Goal: Transaction & Acquisition: Purchase product/service

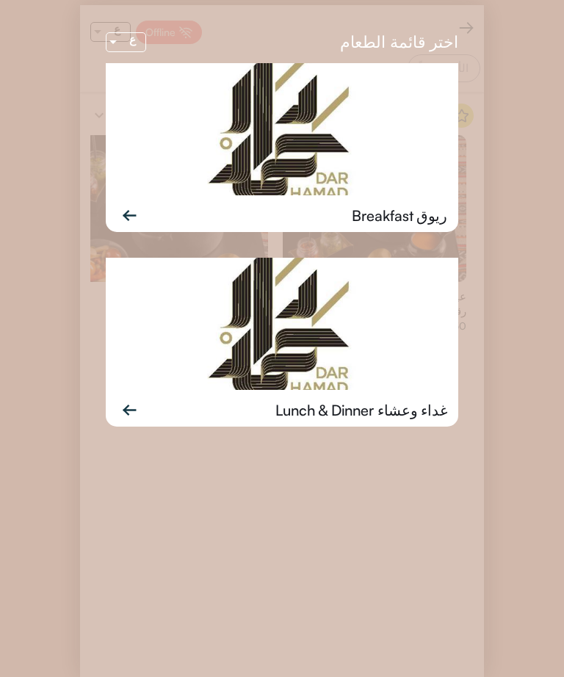
click at [332, 355] on img at bounding box center [282, 324] width 352 height 132
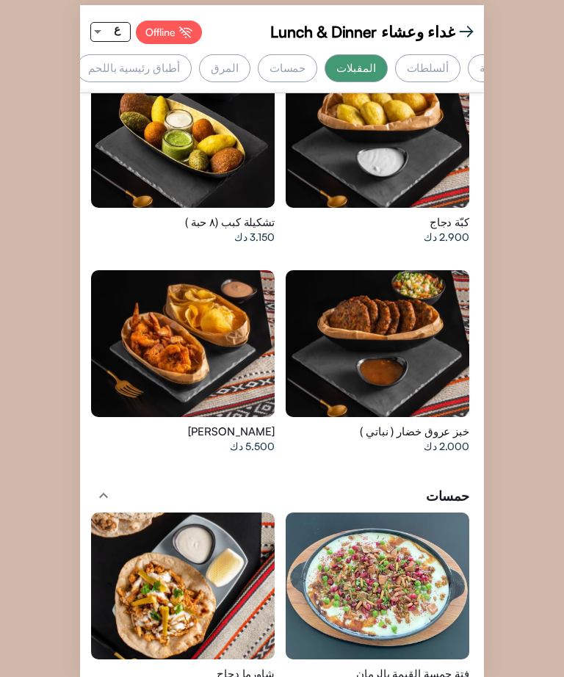
scroll to position [0, -180]
click at [93, 23] on div at bounding box center [97, 32] width 13 height 18
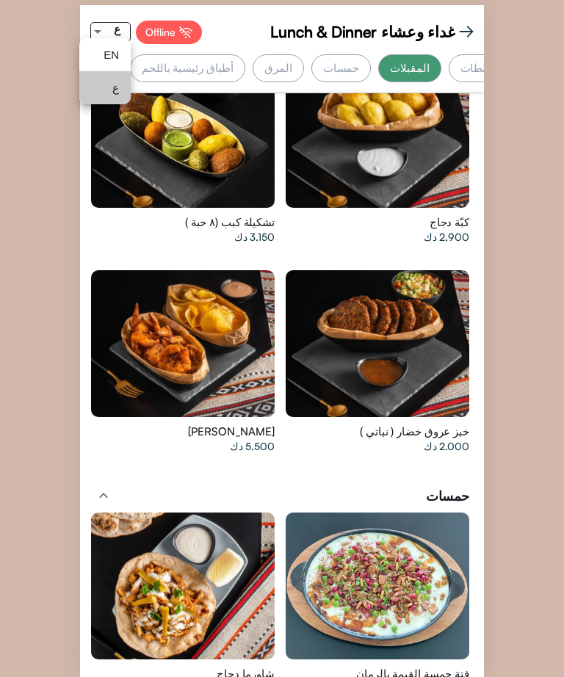
click at [89, 83] on mat-option "ع" at bounding box center [104, 87] width 51 height 33
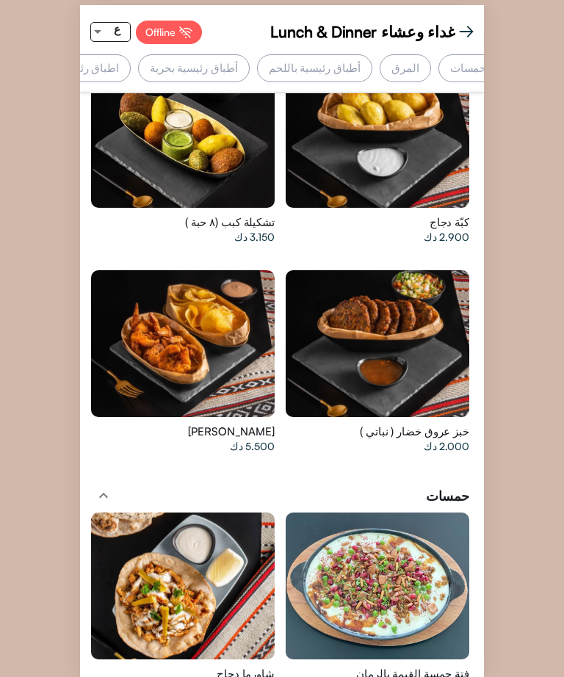
scroll to position [0, -311]
click at [135, 55] on div "اطباق رئيسية دجاج ونباتي" at bounding box center [65, 68] width 140 height 28
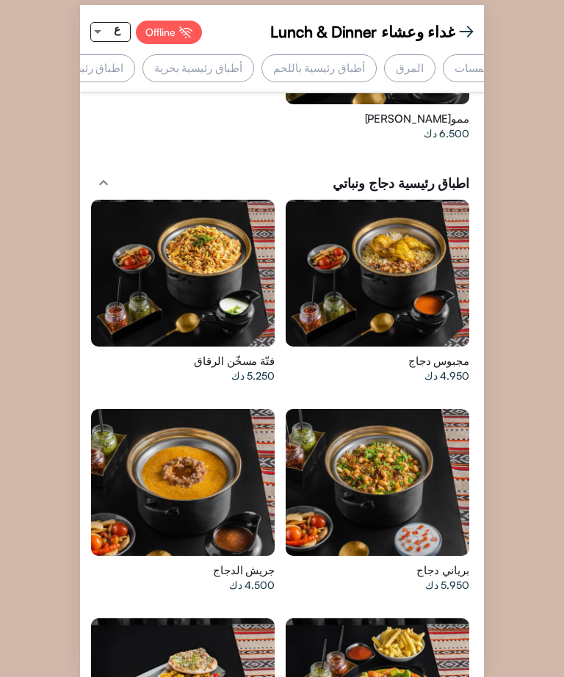
scroll to position [0, -300]
click at [417, 409] on div at bounding box center [376, 482] width 183 height 147
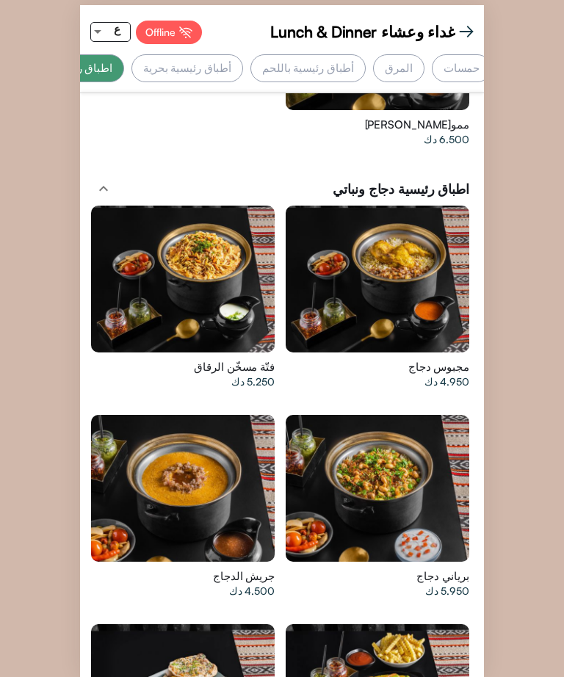
click at [382, 205] on div at bounding box center [376, 278] width 183 height 147
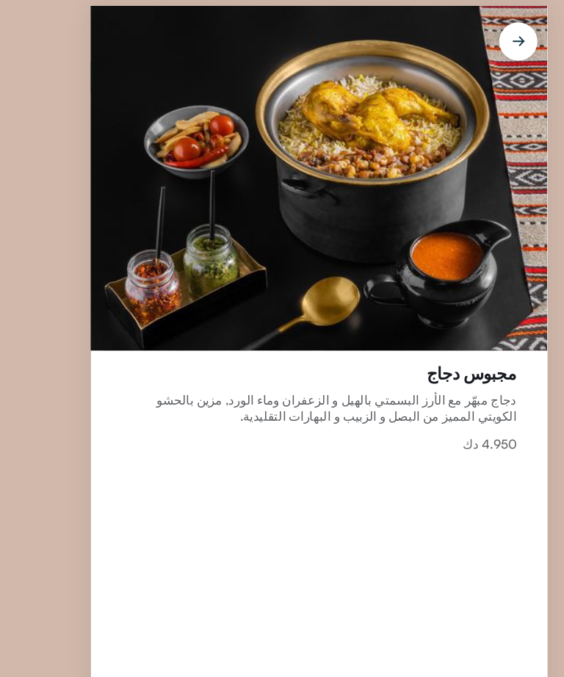
scroll to position [6, 23]
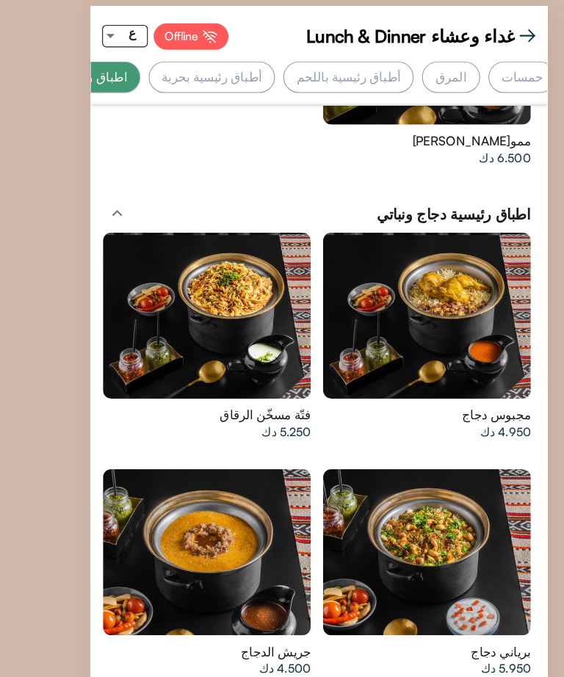
click at [352, 64] on div "أطباق رئيسية باللحم" at bounding box center [307, 68] width 115 height 28
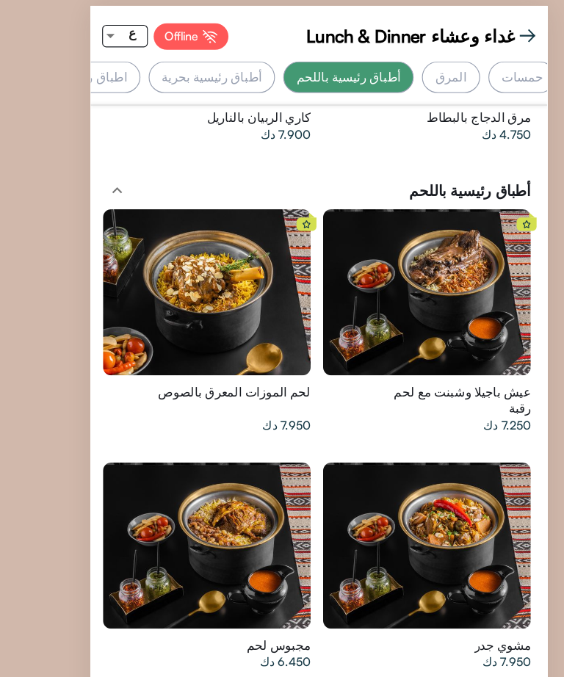
scroll to position [0, -66]
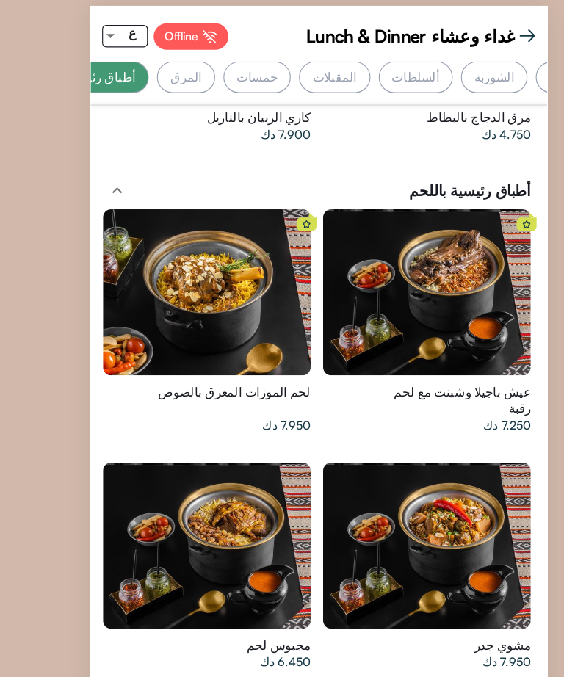
click at [358, 54] on div "ألسلطات" at bounding box center [367, 68] width 65 height 28
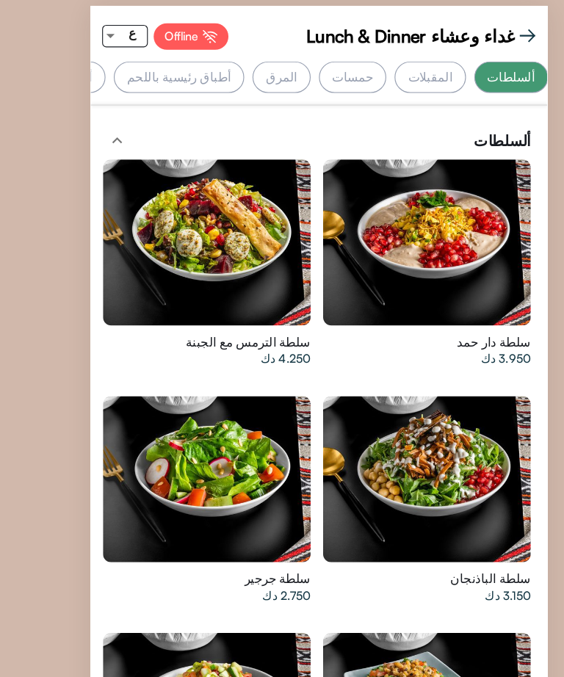
scroll to position [0, -192]
click at [249, 57] on div "أطباق رئيسية باللحم" at bounding box center [199, 68] width 115 height 28
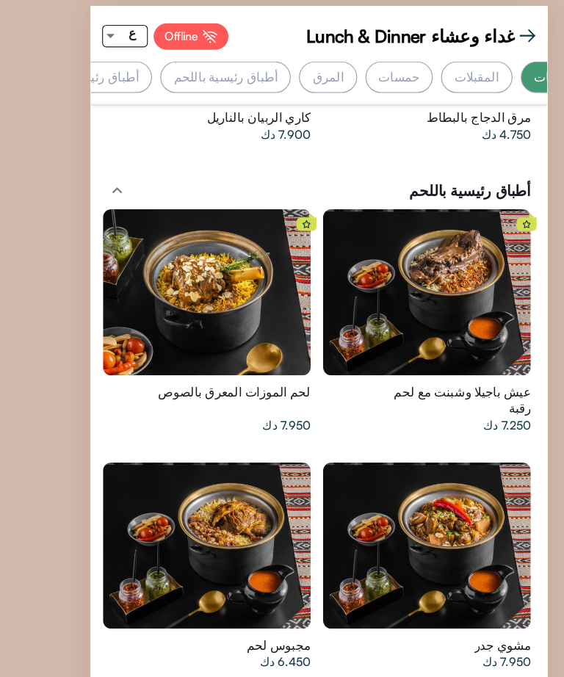
scroll to position [0, -66]
click at [171, 409] on div at bounding box center [182, 482] width 183 height 147
